Goal: Task Accomplishment & Management: Manage account settings

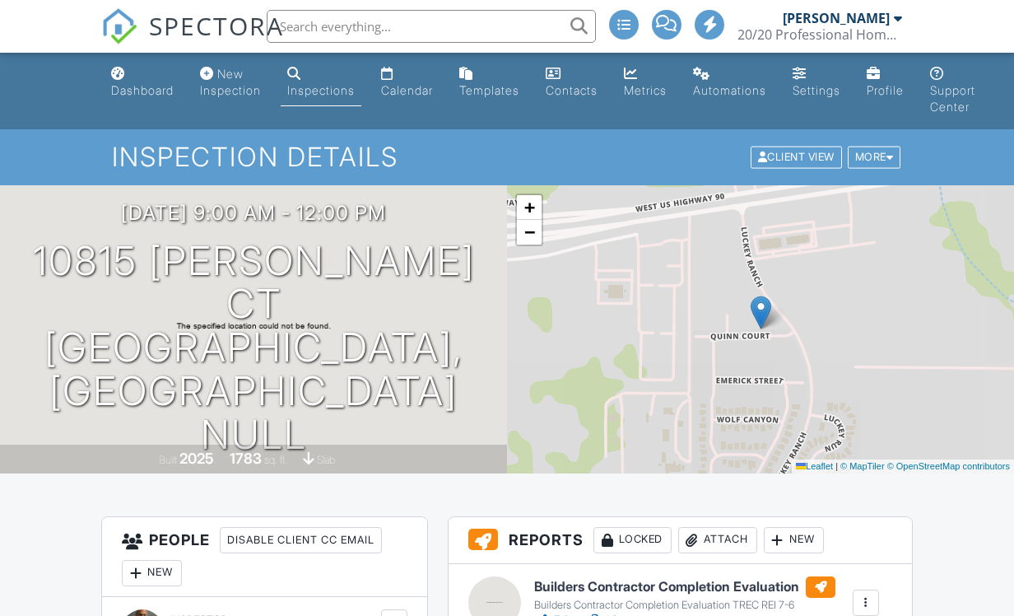
click at [168, 332] on h1 "10815 Quinn Ct San Antonio, TX NULL" at bounding box center [253, 348] width 454 height 217
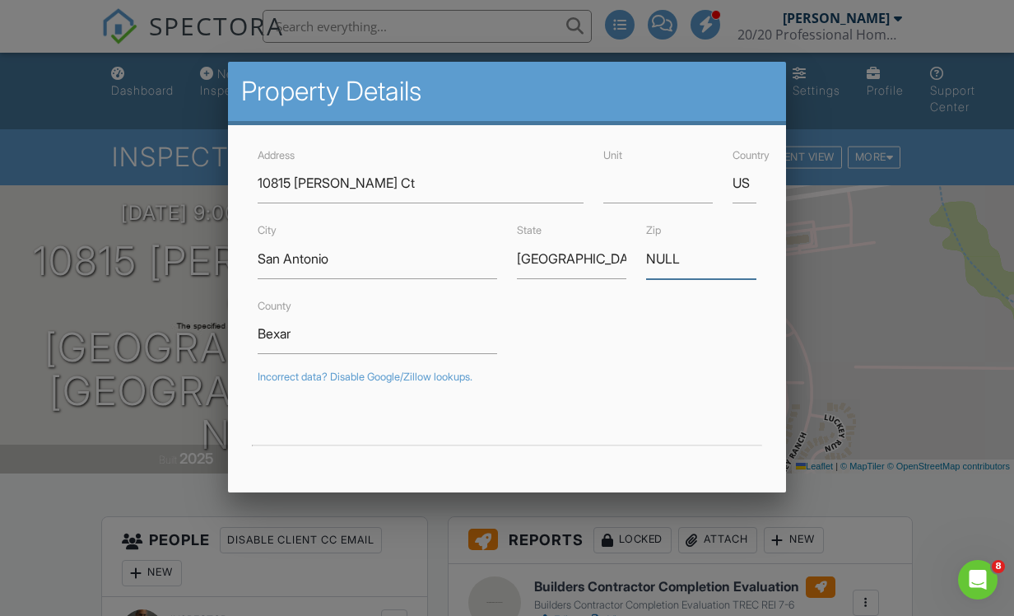
click at [714, 264] on input "NULL" at bounding box center [700, 259] width 109 height 40
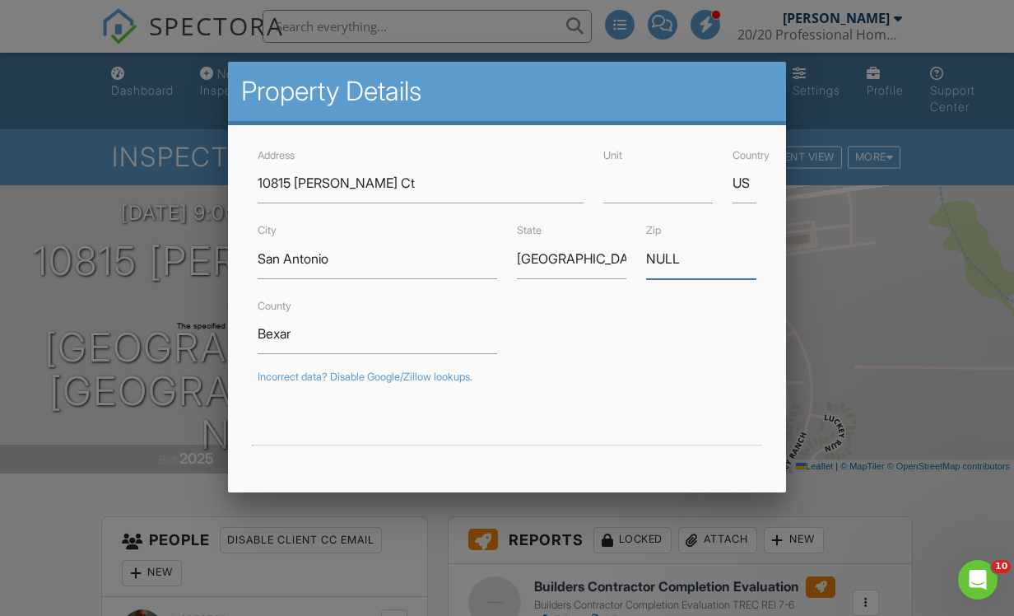
scroll to position [0, 3]
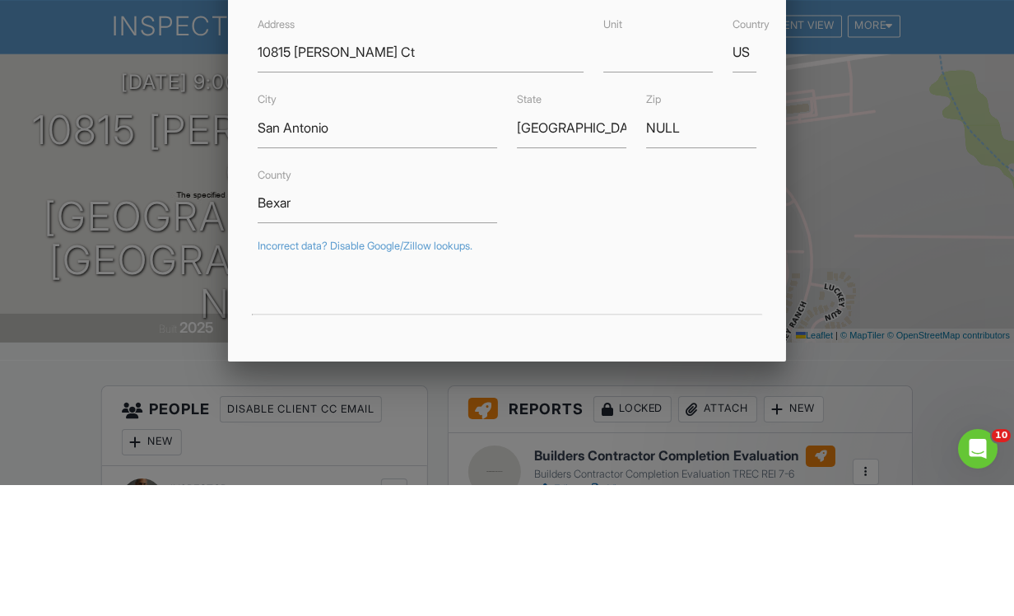
click at [660, 235] on form "Address 10815 Quinn Ct Unit Country US City San Antonio State TX Zip NULL Count…" at bounding box center [507, 497] width 519 height 704
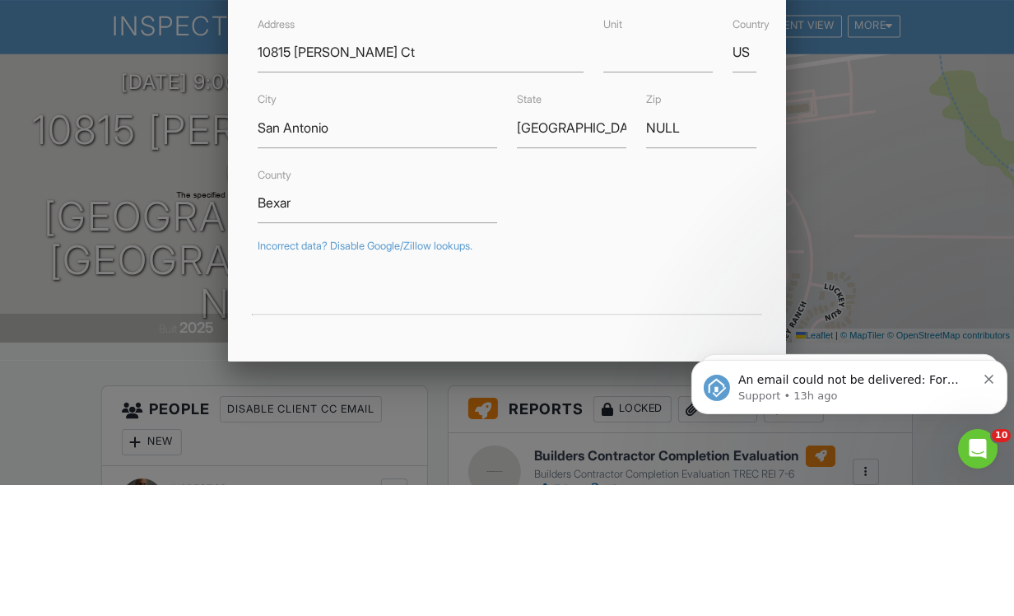
scroll to position [130, 4]
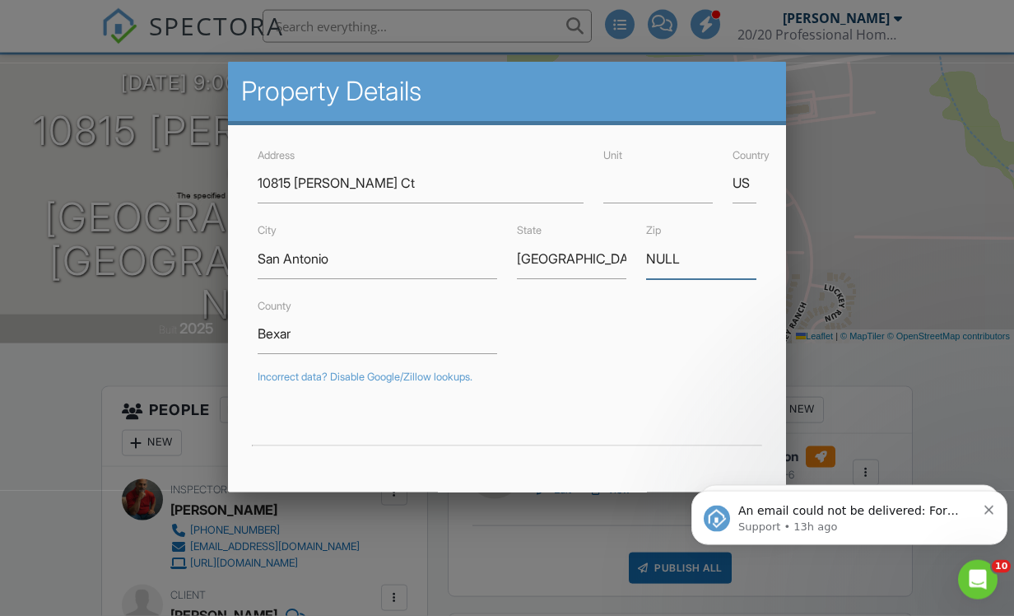
click at [693, 254] on input "NULL" at bounding box center [700, 259] width 109 height 40
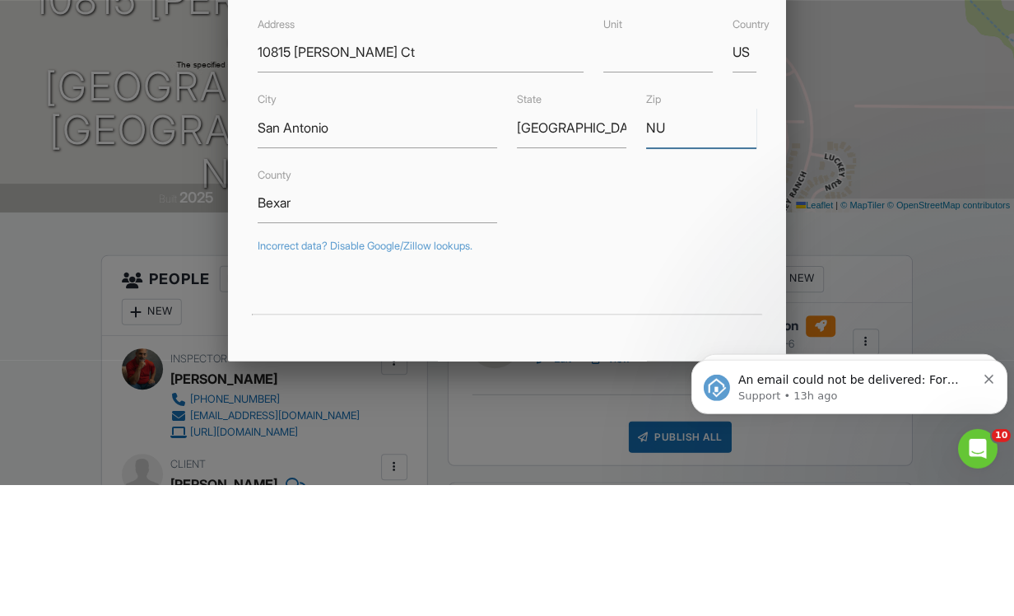
type input "N"
type input "78252"
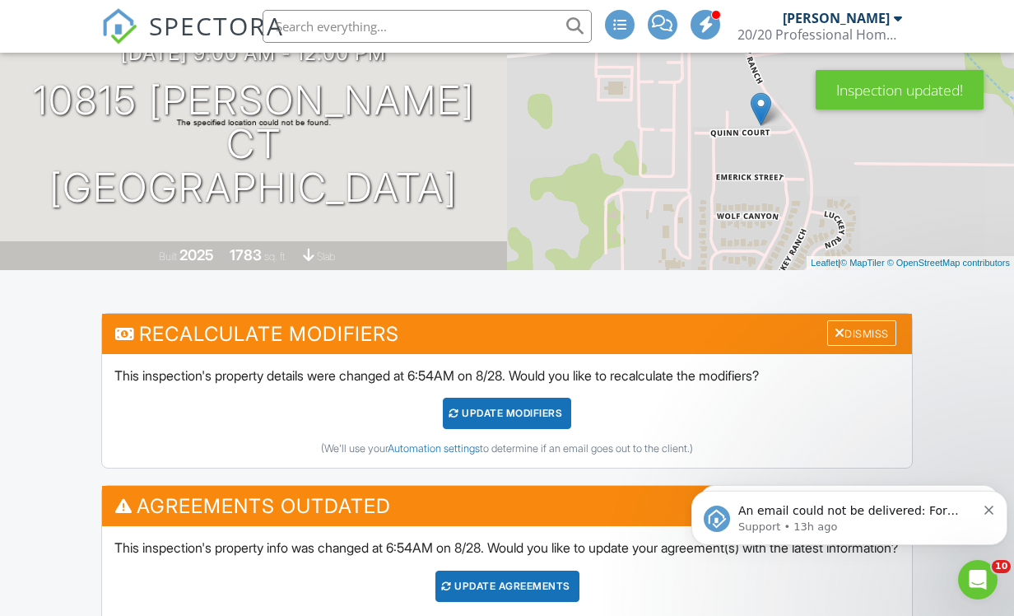
click at [876, 327] on div "Dismiss" at bounding box center [861, 333] width 69 height 26
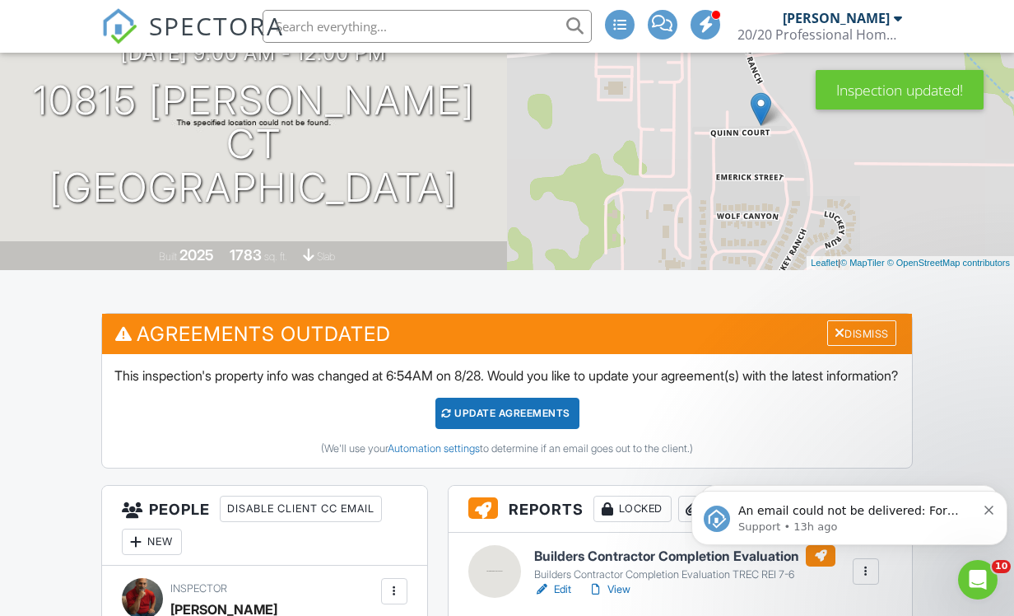
click at [863, 328] on div "Dismiss" at bounding box center [861, 333] width 69 height 26
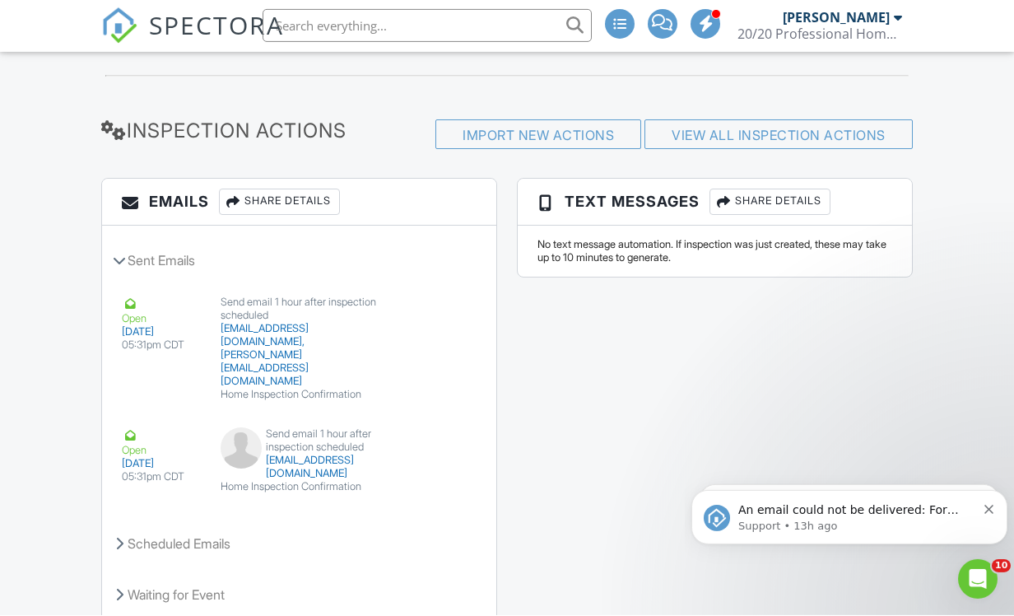
scroll to position [1814, 0]
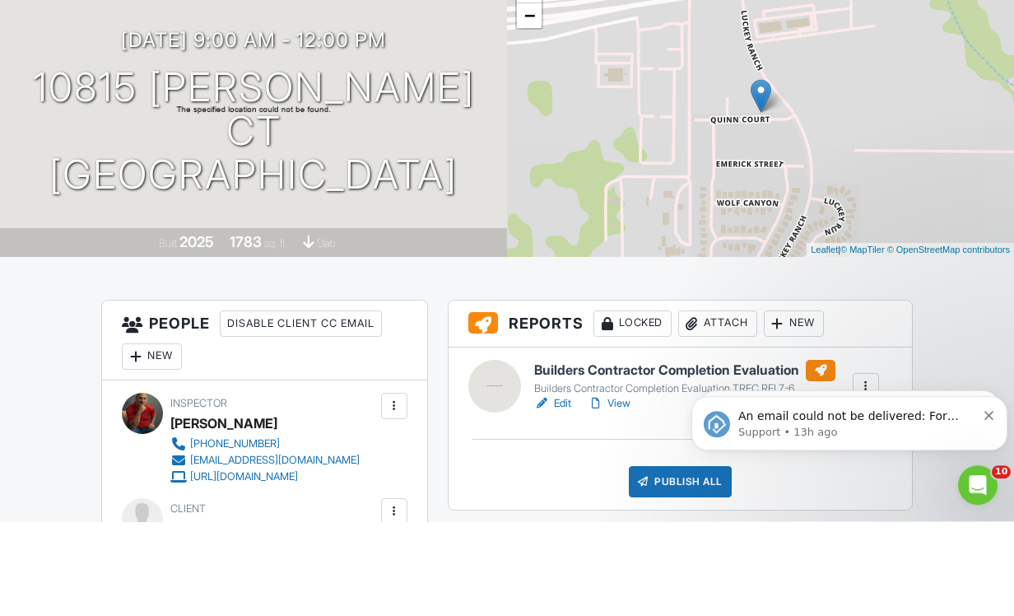
scroll to position [0, 0]
